Goal: Transaction & Acquisition: Purchase product/service

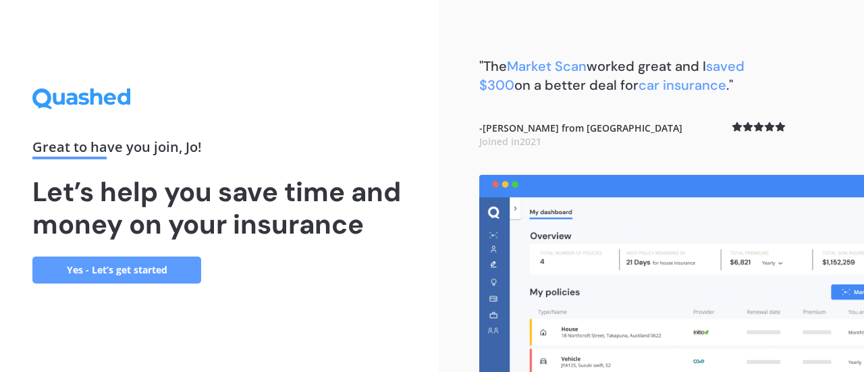
click at [170, 265] on link "Yes - Let’s get started" at bounding box center [116, 270] width 169 height 27
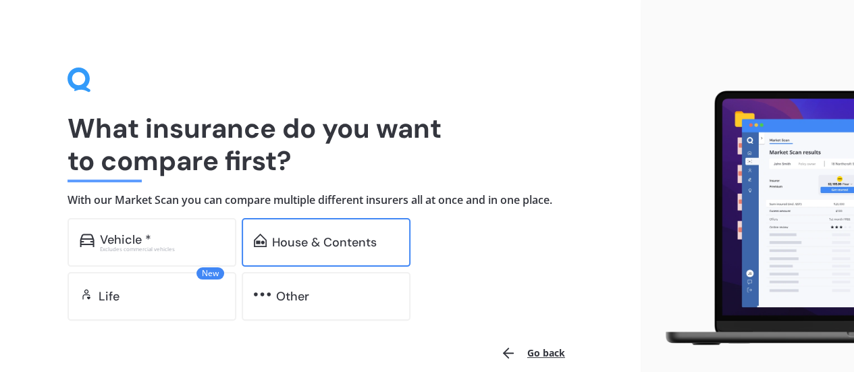
click at [311, 248] on div "House & Contents" at bounding box center [324, 243] width 105 height 14
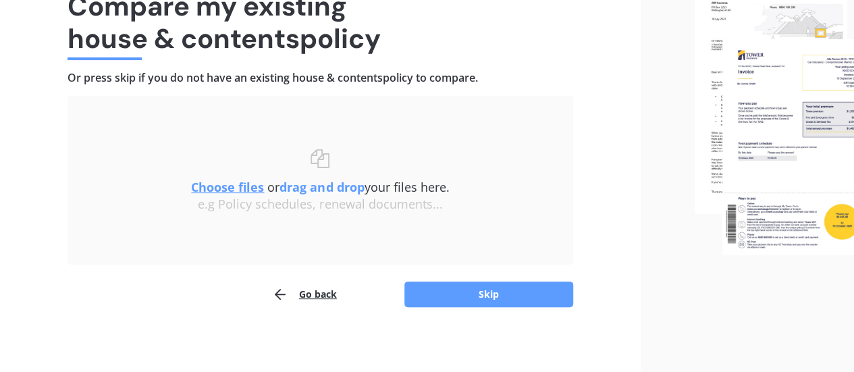
scroll to position [125, 0]
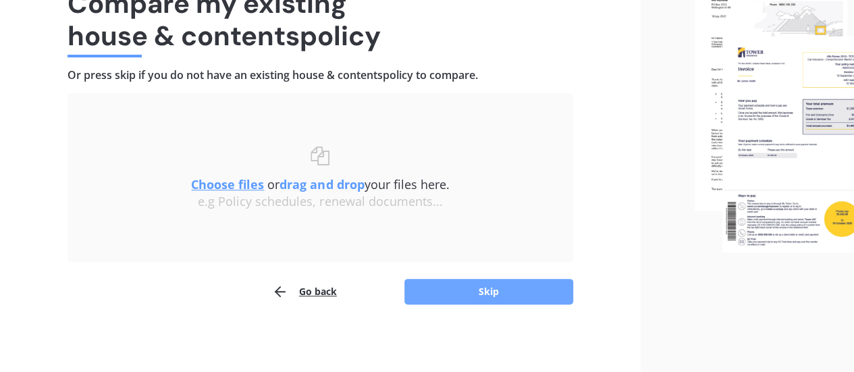
click at [457, 295] on button "Skip" at bounding box center [489, 292] width 169 height 26
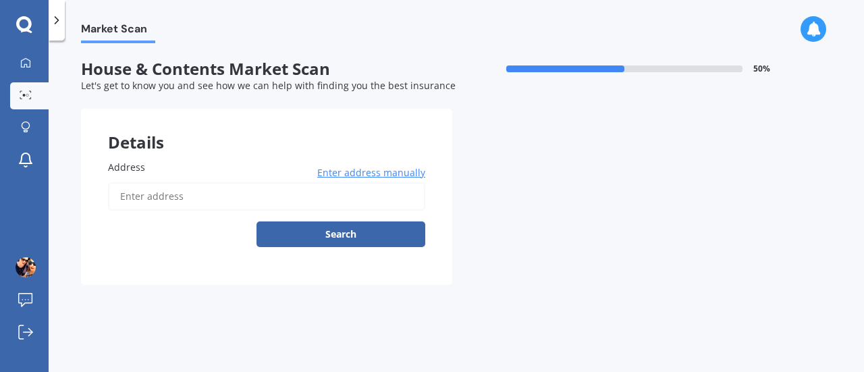
click at [211, 184] on input "Address" at bounding box center [266, 196] width 317 height 28
type input "59A Herewini Street, Tītahi Bay, Porirua 5022"
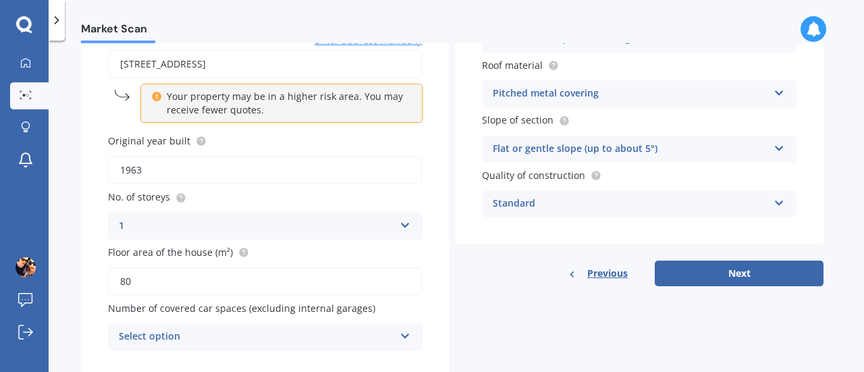
scroll to position [173, 0]
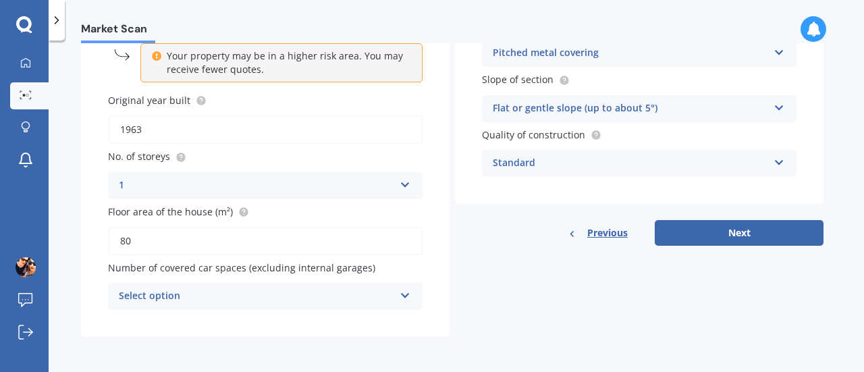
click at [409, 298] on icon at bounding box center [405, 292] width 11 height 9
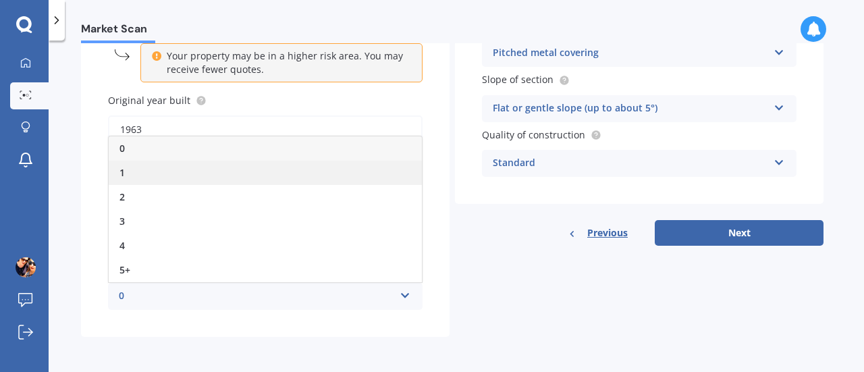
click at [378, 178] on div "1" at bounding box center [265, 173] width 313 height 24
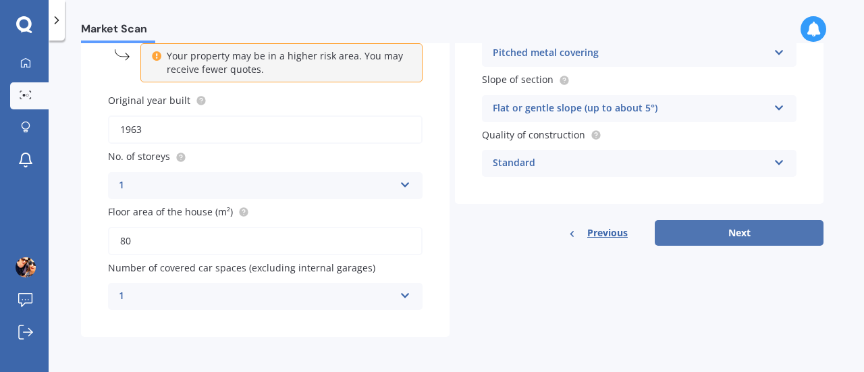
click at [750, 230] on button "Next" at bounding box center [739, 233] width 169 height 26
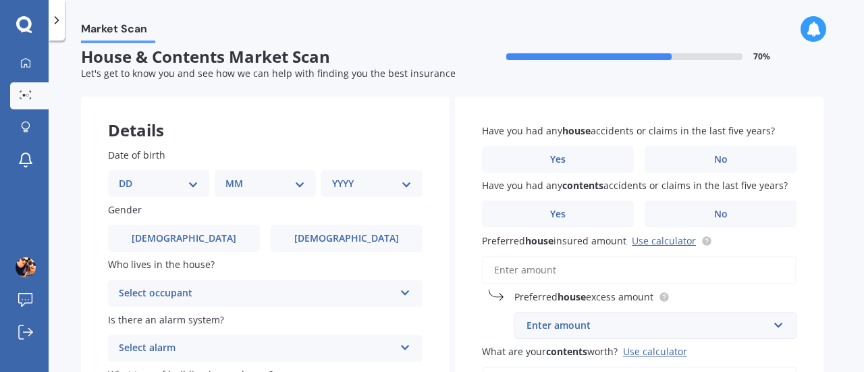
scroll to position [0, 0]
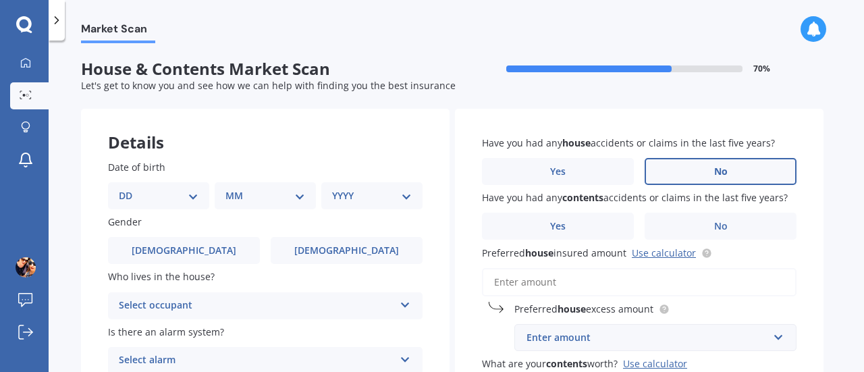
click at [769, 180] on label "No" at bounding box center [721, 171] width 152 height 27
click at [0, 0] on input "No" at bounding box center [0, 0] width 0 height 0
click at [762, 228] on label "No" at bounding box center [721, 226] width 152 height 27
click at [0, 0] on input "No" at bounding box center [0, 0] width 0 height 0
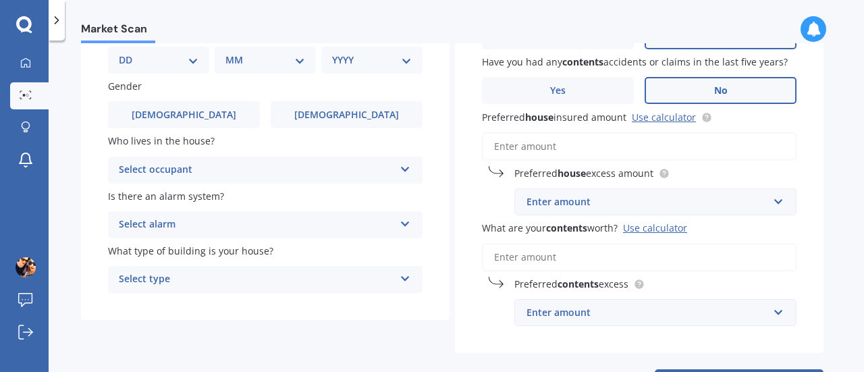
scroll to position [140, 0]
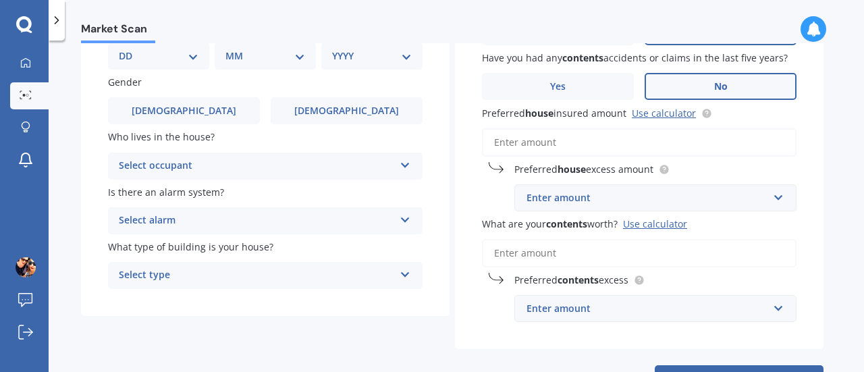
click at [725, 134] on input "Preferred house insured amount Use calculator" at bounding box center [639, 142] width 315 height 28
click at [677, 113] on link "Use calculator" at bounding box center [664, 113] width 64 height 13
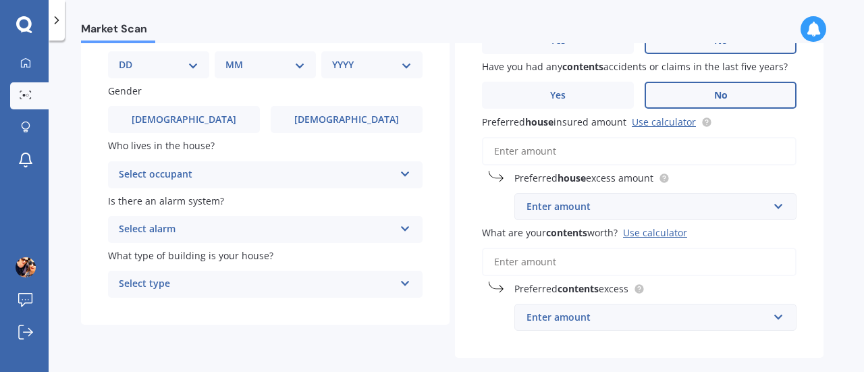
scroll to position [143, 0]
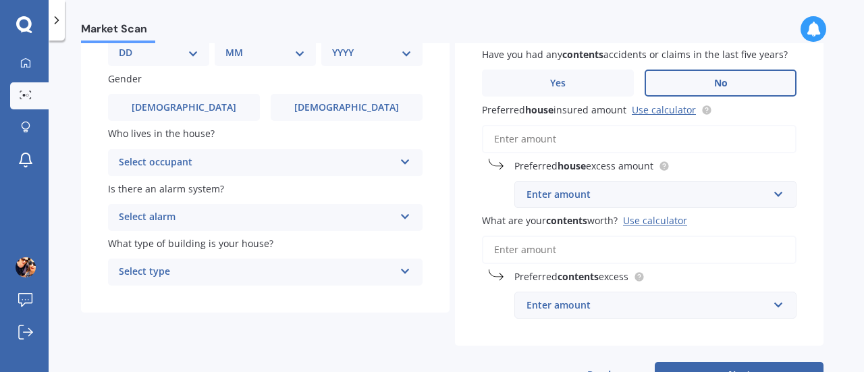
click at [750, 135] on input "Preferred house insured amount Use calculator" at bounding box center [639, 139] width 315 height 28
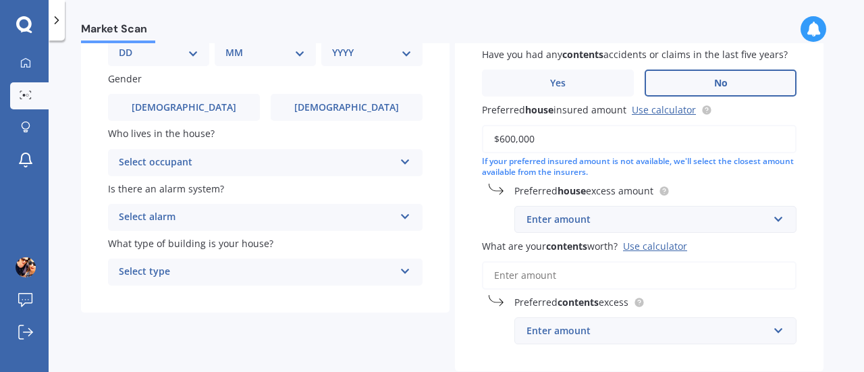
type input "$600,000"
click at [775, 222] on input "text" at bounding box center [651, 220] width 270 height 26
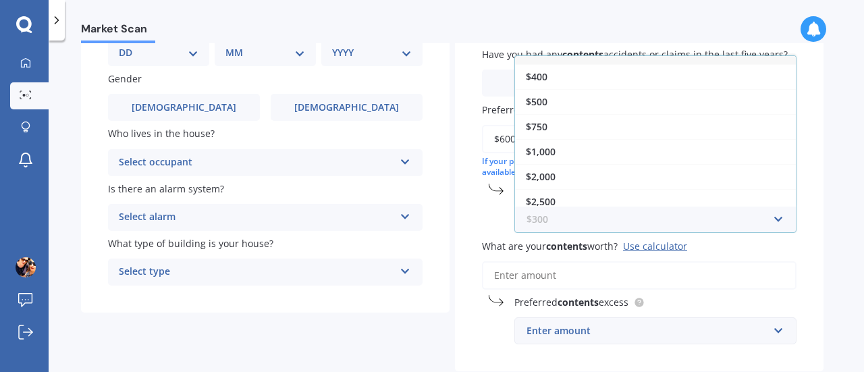
scroll to position [22, 0]
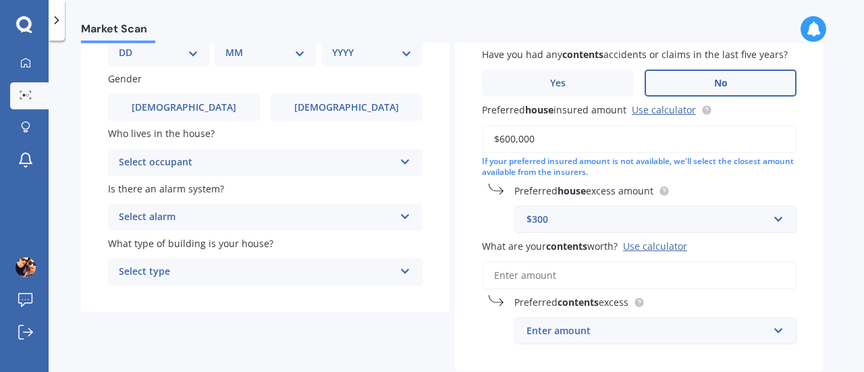
click at [817, 147] on div "Have you had any house accidents or claims in the last five years? Yes No Have …" at bounding box center [639, 169] width 369 height 406
click at [779, 217] on input "text" at bounding box center [651, 220] width 270 height 26
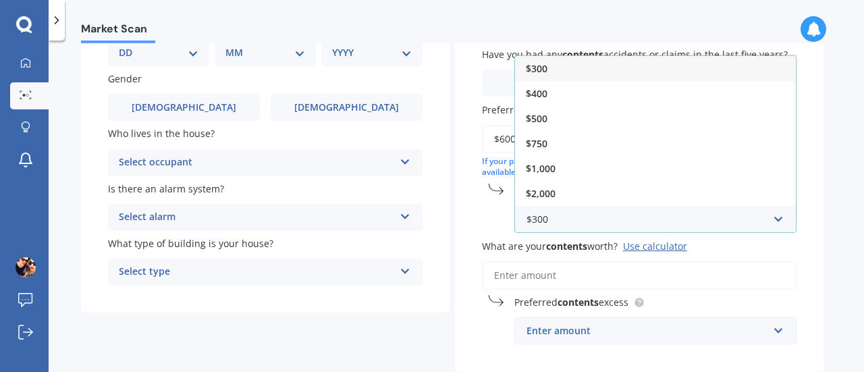
click at [691, 70] on div "$300" at bounding box center [655, 68] width 281 height 25
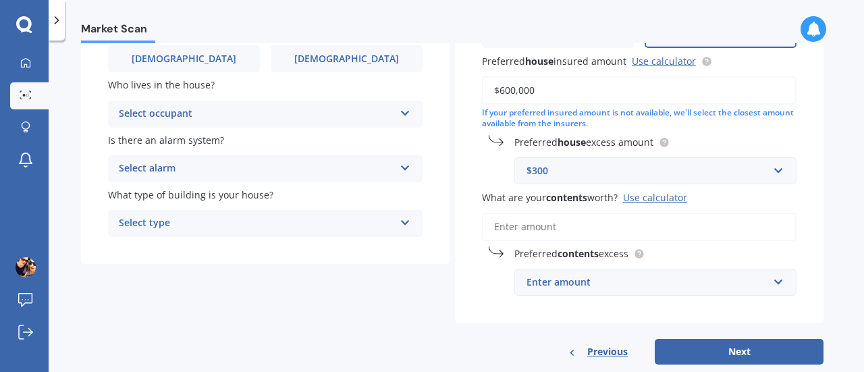
scroll to position [220, 0]
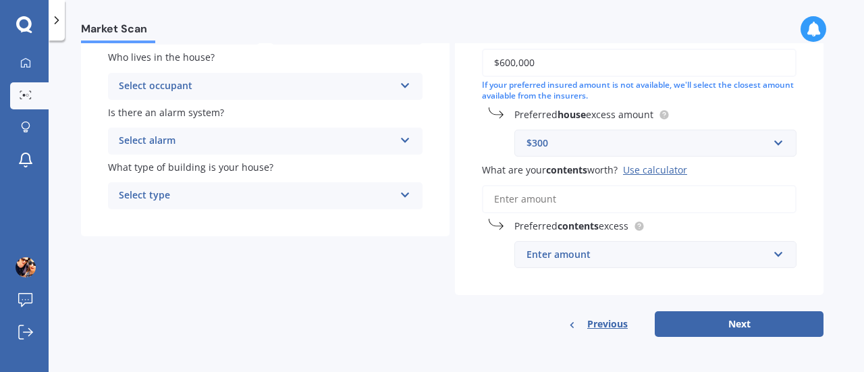
click at [740, 195] on input "What are your contents worth? Use calculator" at bounding box center [639, 199] width 315 height 28
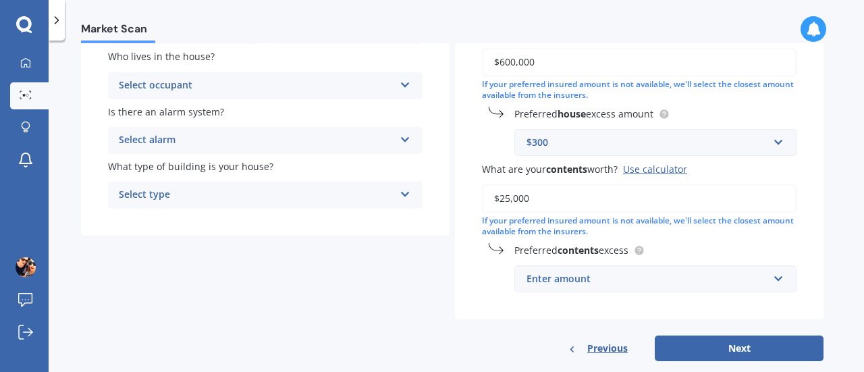
type input "$25,000"
click at [769, 278] on input "text" at bounding box center [651, 279] width 270 height 26
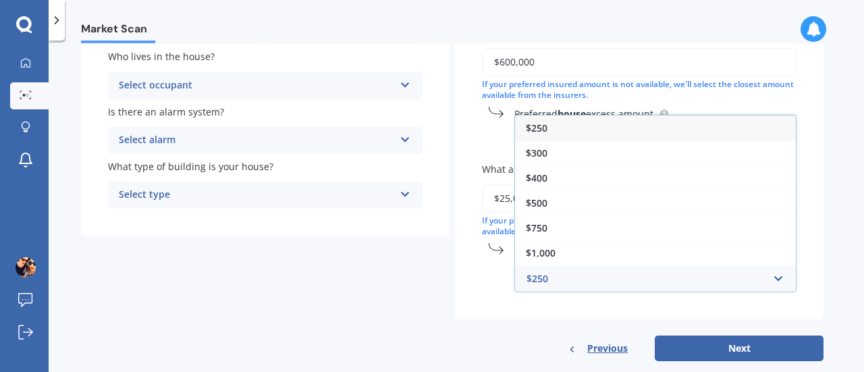
click at [694, 130] on div "$250" at bounding box center [655, 127] width 281 height 25
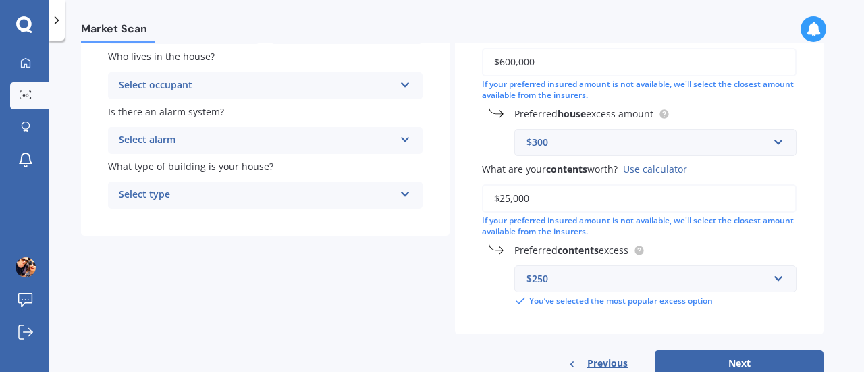
scroll to position [261, 0]
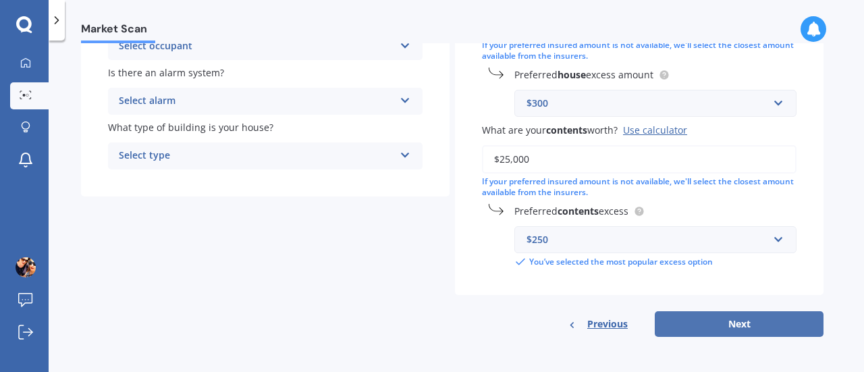
click at [787, 319] on button "Next" at bounding box center [739, 324] width 169 height 26
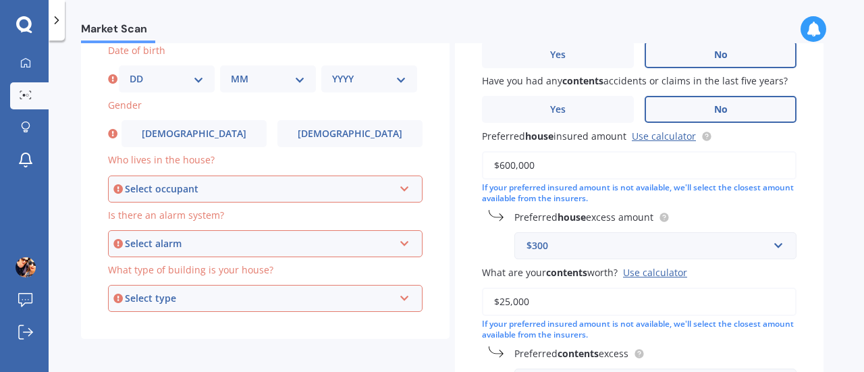
scroll to position [116, 0]
click at [344, 210] on label "Is there an alarm system?" at bounding box center [262, 216] width 309 height 14
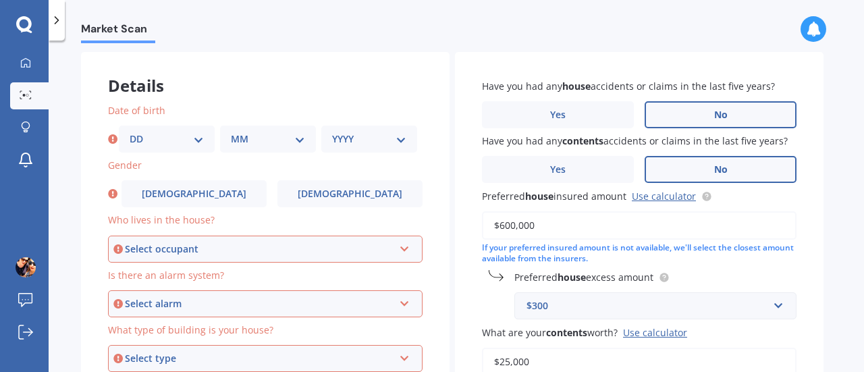
scroll to position [55, 0]
click at [145, 144] on select "DD 01 02 03 04 05 06 07 08 09 10 11 12 13 14 15 16 17 18 19 20 21 22 23 24 25 2…" at bounding box center [167, 140] width 74 height 15
click at [201, 138] on select "DD 01 02 03 04 05 06 07 08 09 10 11 12 13 14 15 16 17 18 19 20 21 22 23 24 25 2…" at bounding box center [167, 140] width 74 height 15
select select "17"
click at [130, 133] on select "DD 01 02 03 04 05 06 07 08 09 10 11 12 13 14 15 16 17 18 19 20 21 22 23 24 25 2…" at bounding box center [167, 140] width 74 height 15
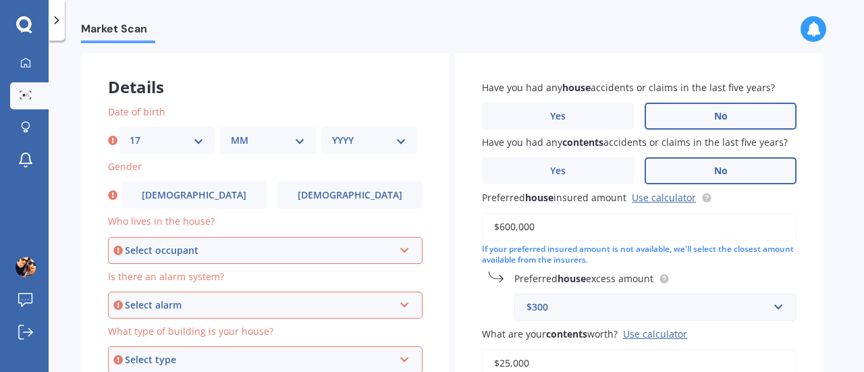
click at [267, 145] on select "MM 01 02 03 04 05 06 07 08 09 10 11 12" at bounding box center [268, 140] width 74 height 15
select select "03"
click at [231, 133] on select "MM 01 02 03 04 05 06 07 08 09 10 11 12" at bounding box center [268, 140] width 74 height 15
click at [355, 147] on select "YYYY 2009 2008 2007 2006 2005 2004 2003 2002 2001 2000 1999 1998 1997 1996 1995…" at bounding box center [369, 140] width 74 height 15
select select "1980"
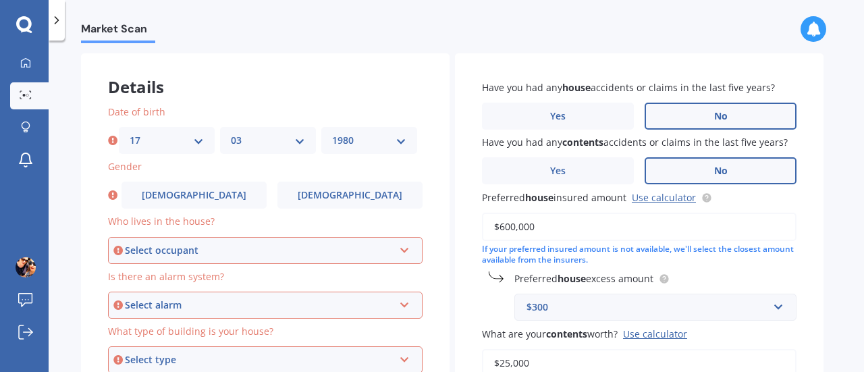
click at [332, 133] on select "YYYY 2009 2008 2007 2006 2005 2004 2003 2002 2001 2000 1999 1998 1997 1996 1995…" at bounding box center [369, 140] width 74 height 15
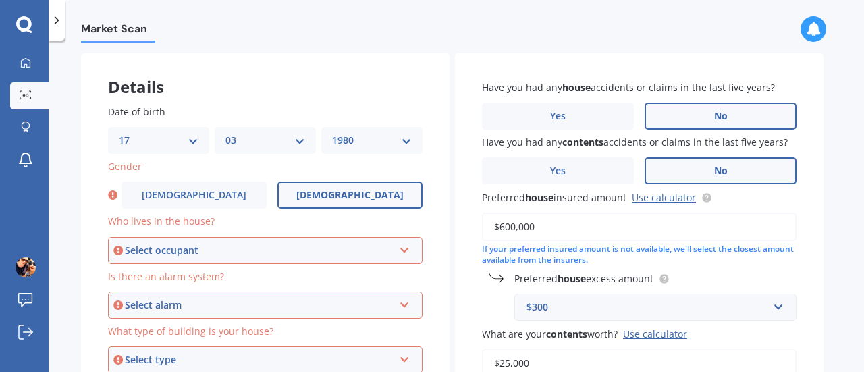
click at [374, 197] on label "Female" at bounding box center [350, 195] width 145 height 27
click at [0, 0] on input "Female" at bounding box center [0, 0] width 0 height 0
click at [353, 261] on div "Select occupant Owner Owner + Boarder" at bounding box center [265, 250] width 315 height 27
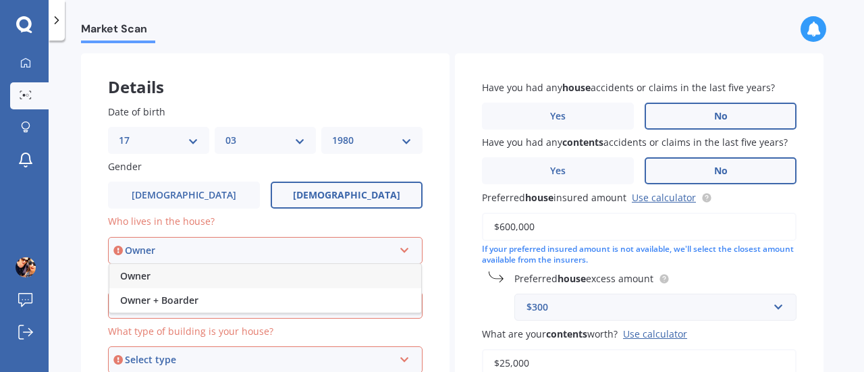
click at [315, 282] on div "Owner" at bounding box center [265, 276] width 312 height 24
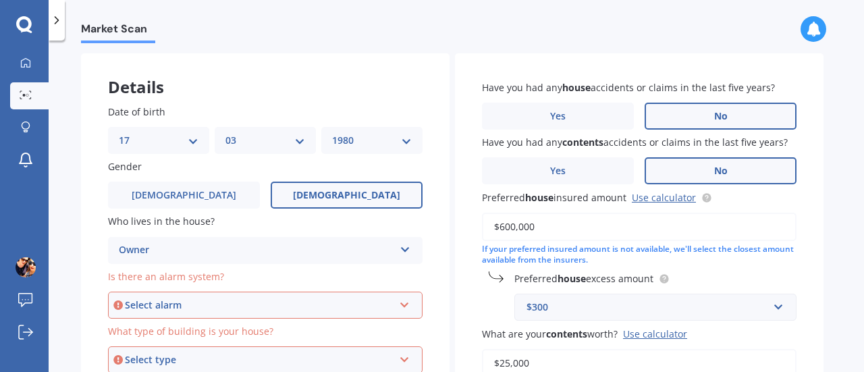
click at [309, 303] on div "Select alarm" at bounding box center [259, 305] width 269 height 15
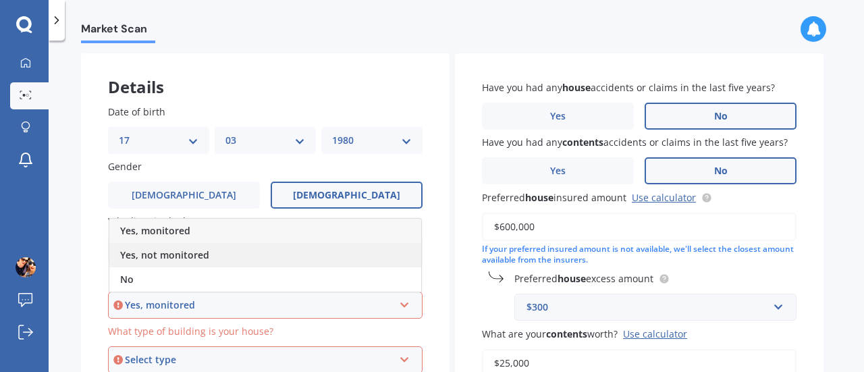
click at [298, 260] on div "Yes, not monitored" at bounding box center [265, 255] width 312 height 24
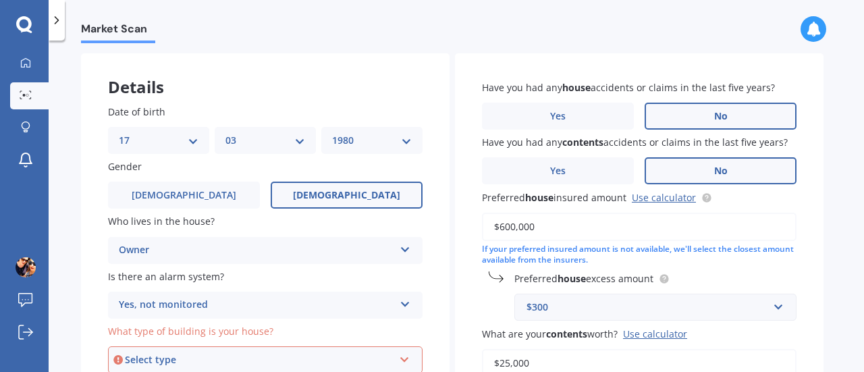
scroll to position [2, 0]
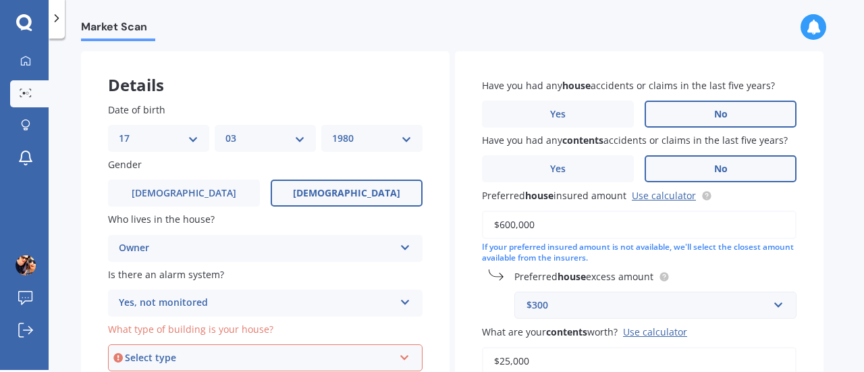
click at [284, 303] on div "Yes, not monitored" at bounding box center [257, 303] width 276 height 16
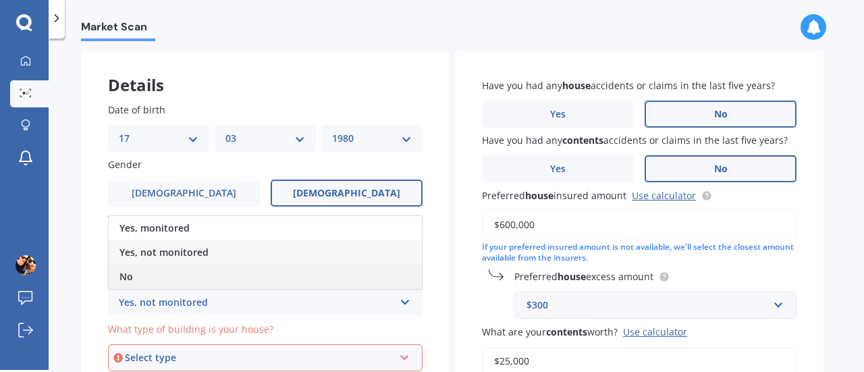
click at [219, 278] on div "No" at bounding box center [265, 277] width 313 height 24
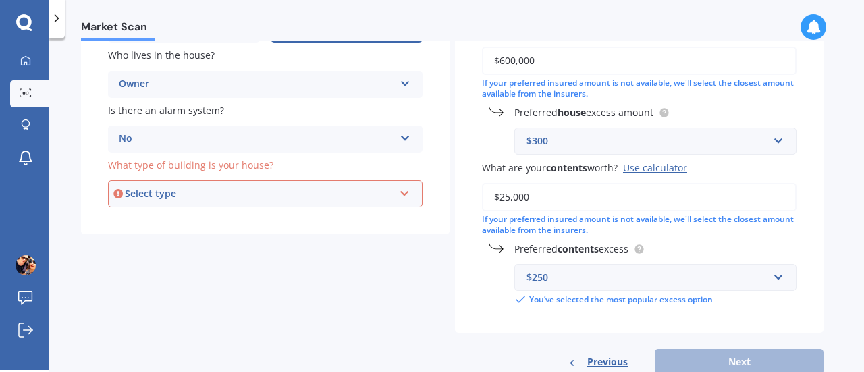
scroll to position [220, 0]
click at [392, 203] on div "Select type Freestanding Multi-unit (in a block of 6 or less) Multi-unit (in a …" at bounding box center [265, 193] width 315 height 27
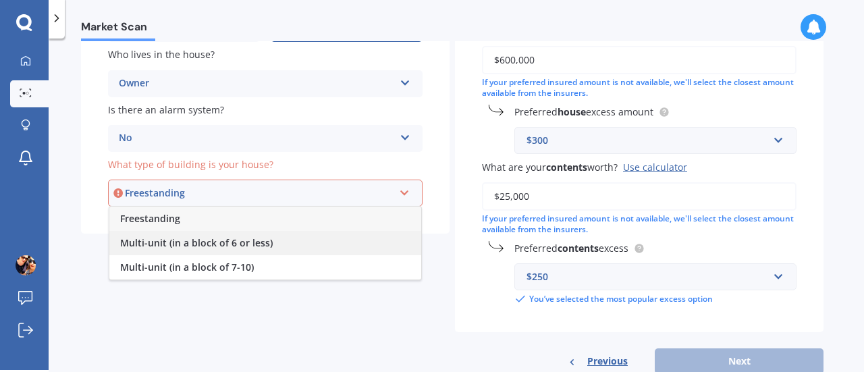
click at [298, 237] on div "Multi-unit (in a block of 6 or less)" at bounding box center [265, 243] width 312 height 24
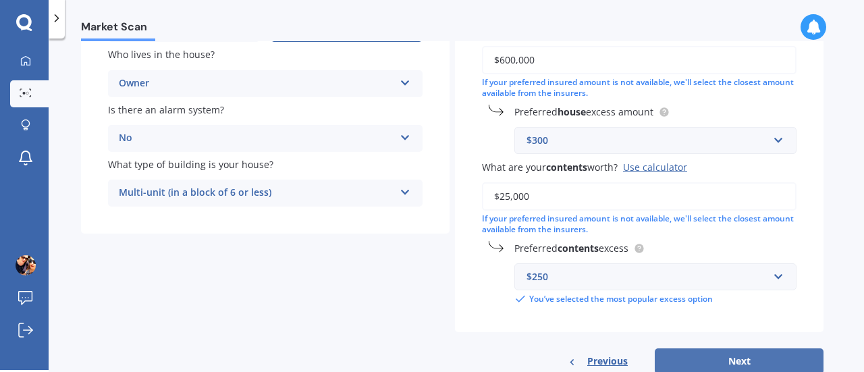
click at [742, 357] on button "Next" at bounding box center [739, 361] width 169 height 26
select select "17"
select select "03"
select select "1980"
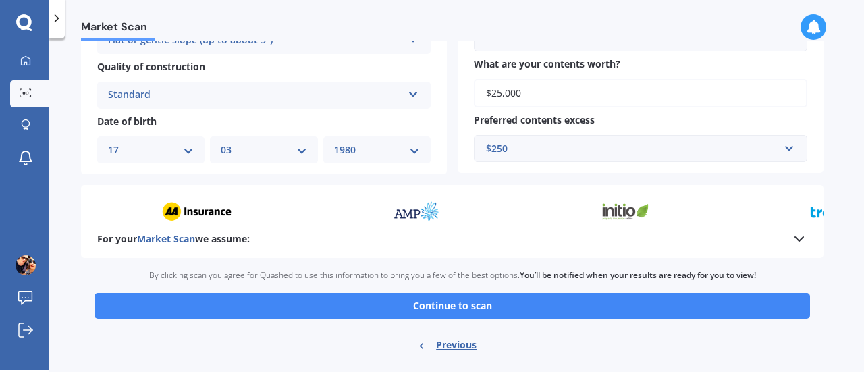
scroll to position [502, 0]
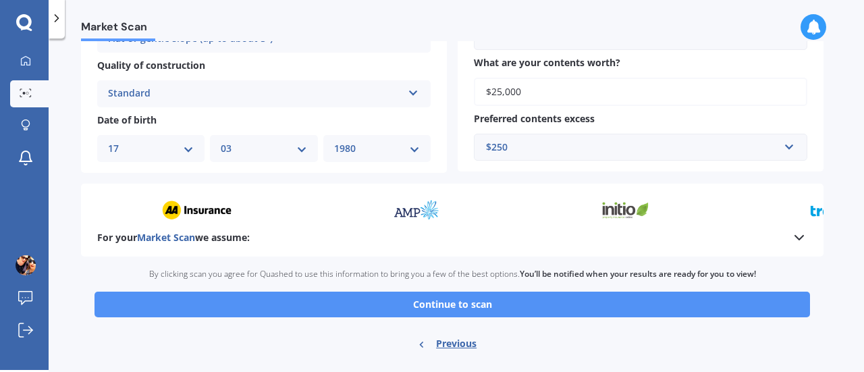
click at [723, 305] on button "Continue to scan" at bounding box center [453, 305] width 716 height 26
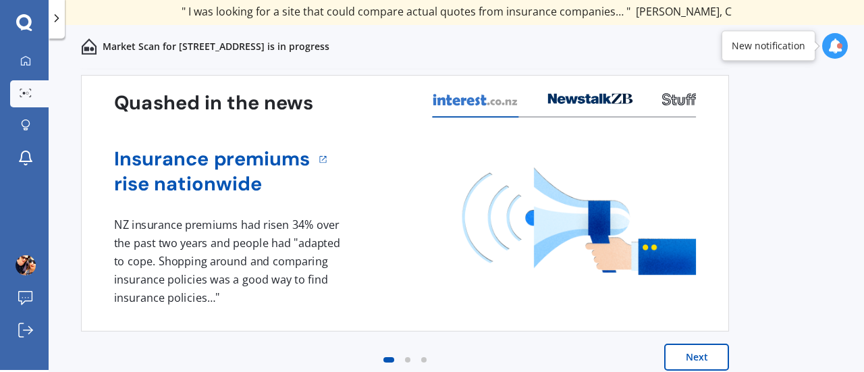
scroll to position [51, 0]
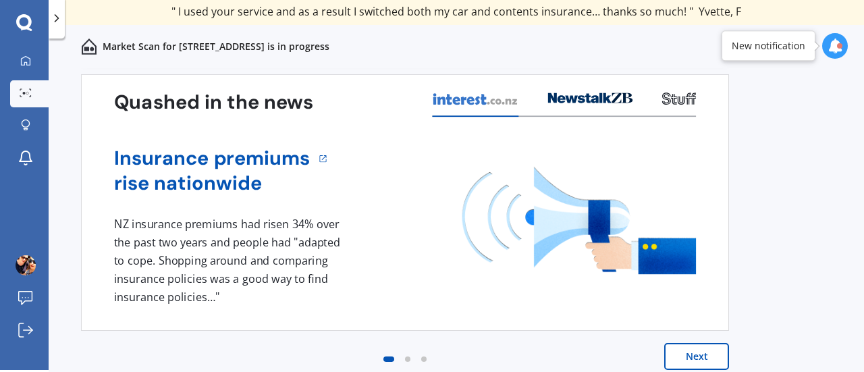
click at [810, 255] on div "Previous 80,000+ Kiwi consumers have signed up to shop and save their insurance…" at bounding box center [457, 234] width 816 height 332
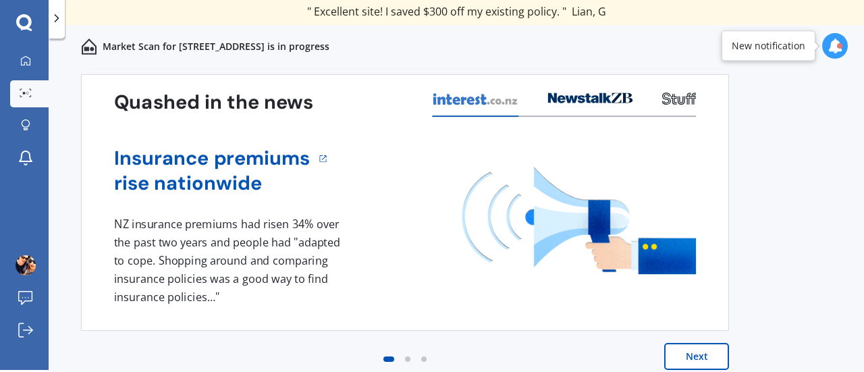
click at [686, 352] on button "Next" at bounding box center [697, 356] width 65 height 27
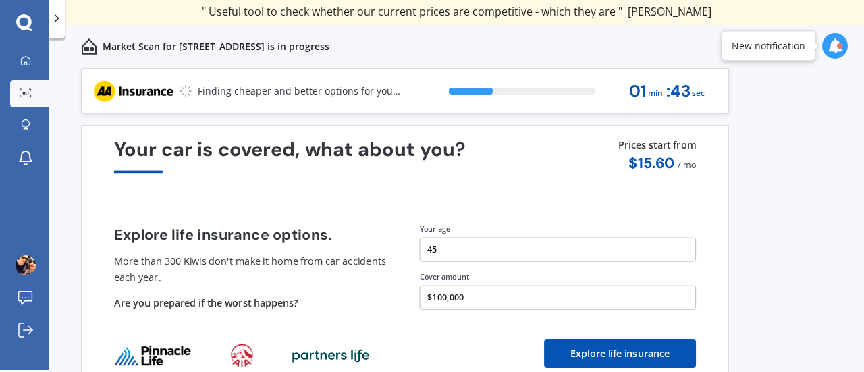
scroll to position [63, 0]
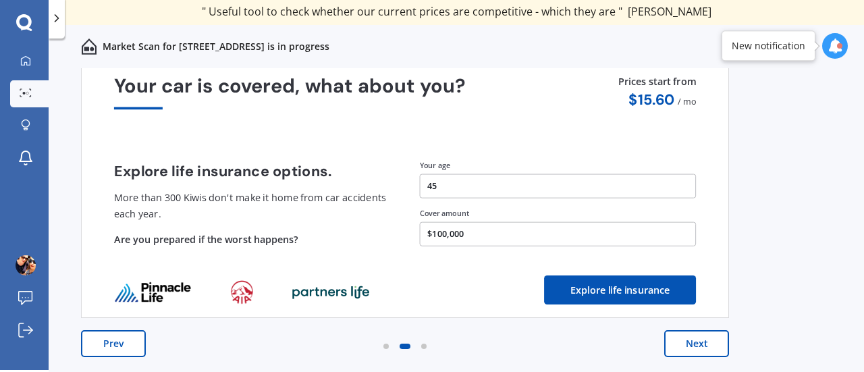
click at [696, 344] on button "Next" at bounding box center [697, 343] width 65 height 27
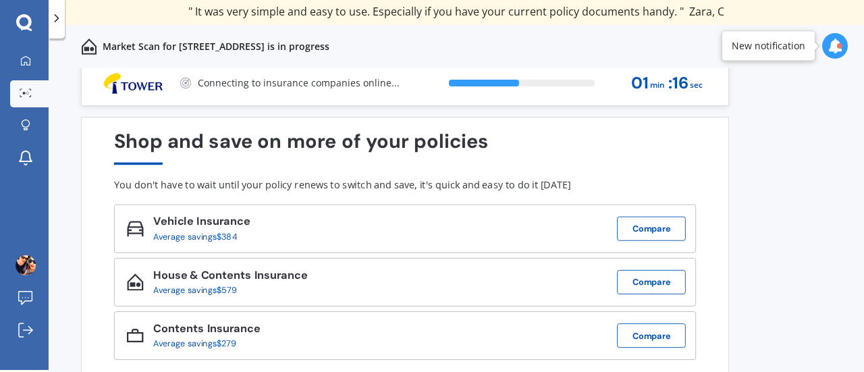
scroll to position [0, 0]
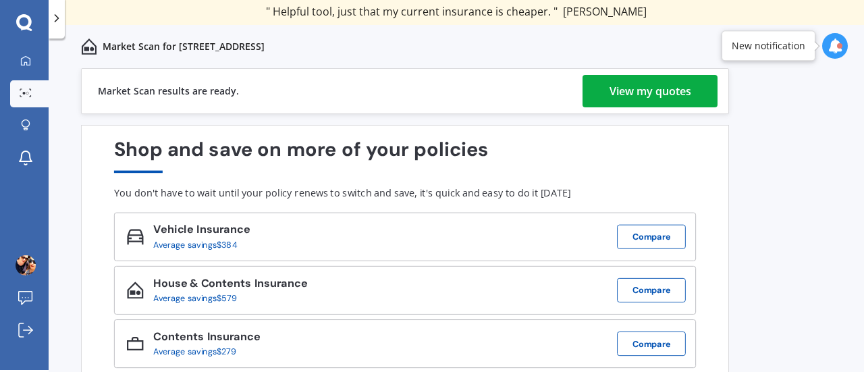
click at [641, 91] on div "View my quotes" at bounding box center [651, 91] width 82 height 32
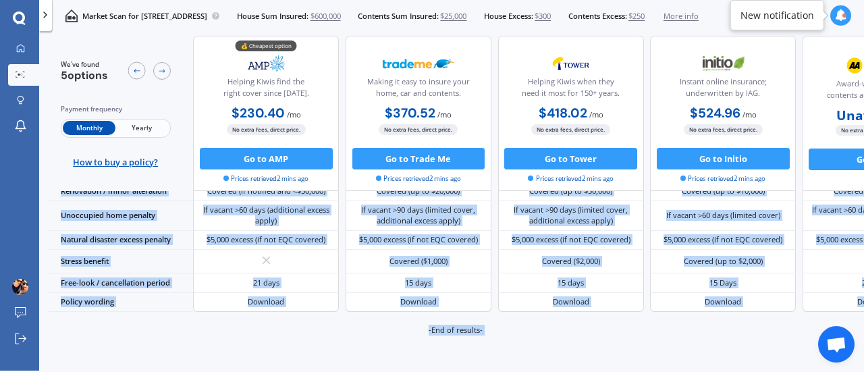
scroll to position [682, 0]
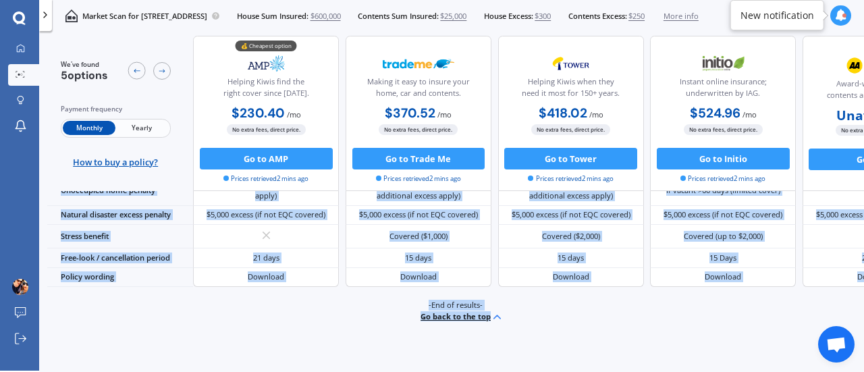
drag, startPoint x: 457, startPoint y: 328, endPoint x: 565, endPoint y: 352, distance: 111.4
click at [565, 352] on div "We've found 5 options Payment frequency Monthly Yearly How to buy a policy? 💰 C…" at bounding box center [455, 204] width 817 height 337
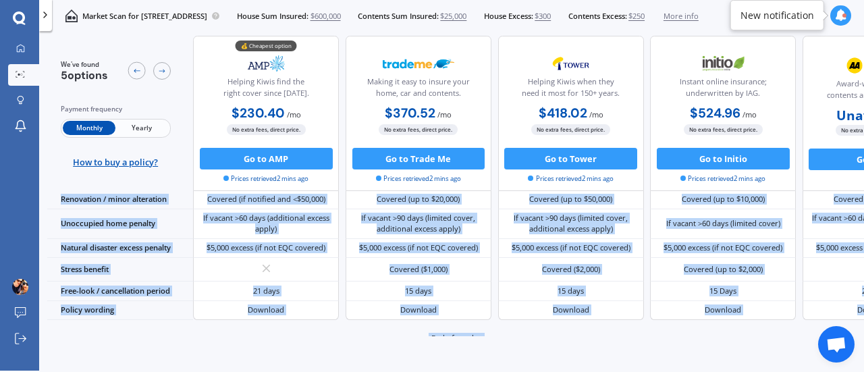
scroll to position [661, 0]
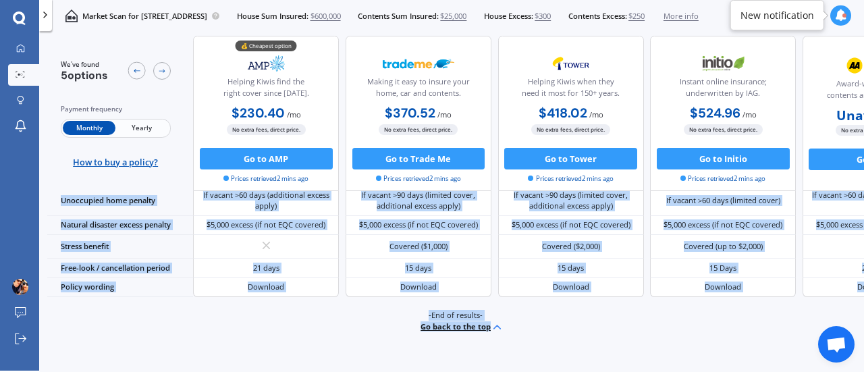
click at [252, 315] on div "-End of results- Go back to the top" at bounding box center [455, 322] width 817 height 50
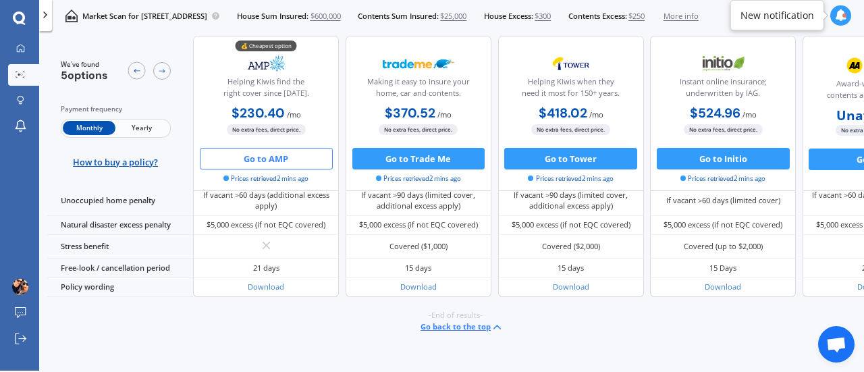
click at [281, 160] on button "Go to AMP" at bounding box center [266, 159] width 133 height 22
